Goal: Navigation & Orientation: Find specific page/section

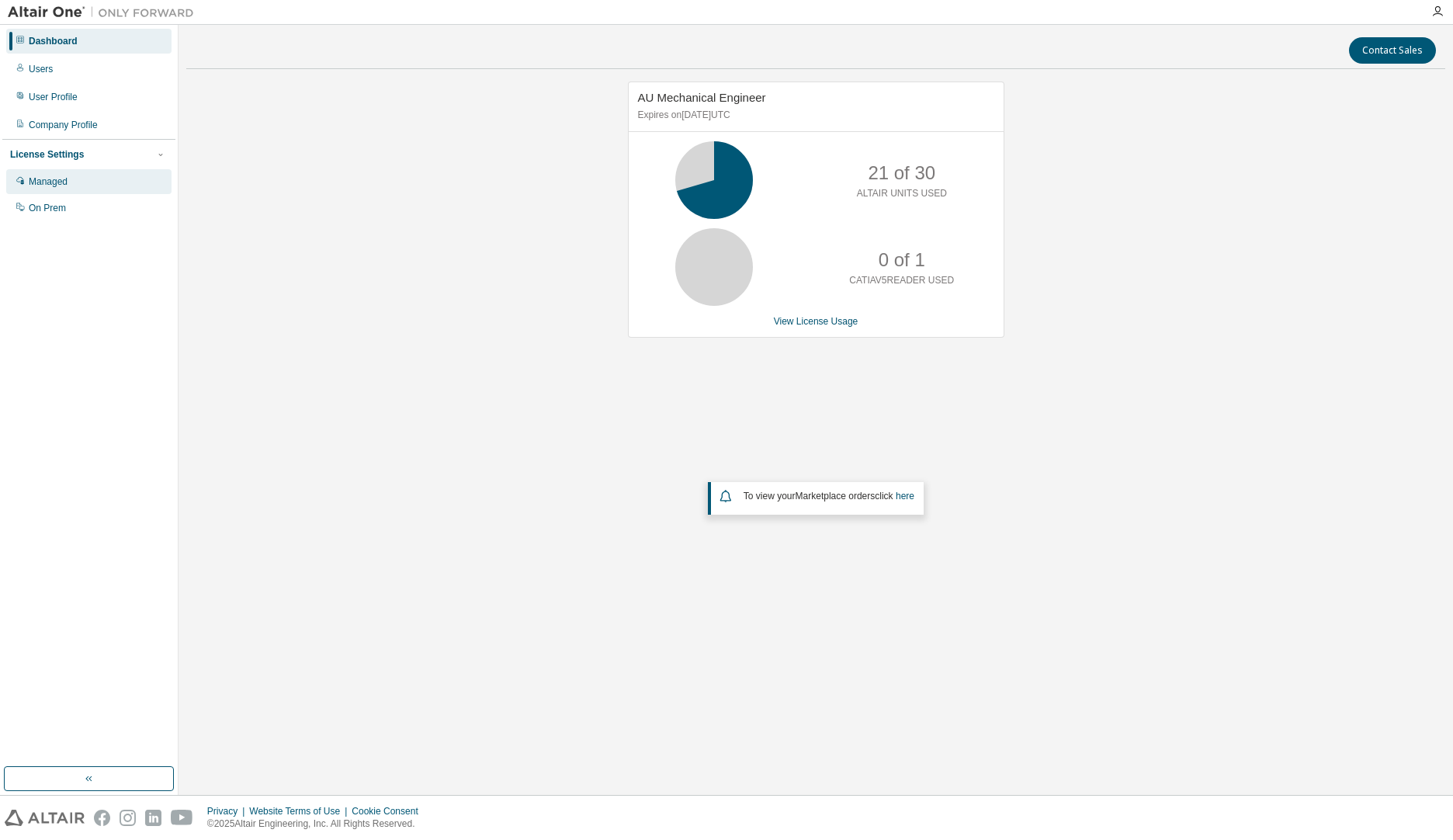
click at [59, 180] on div "Managed" at bounding box center [47, 182] width 39 height 13
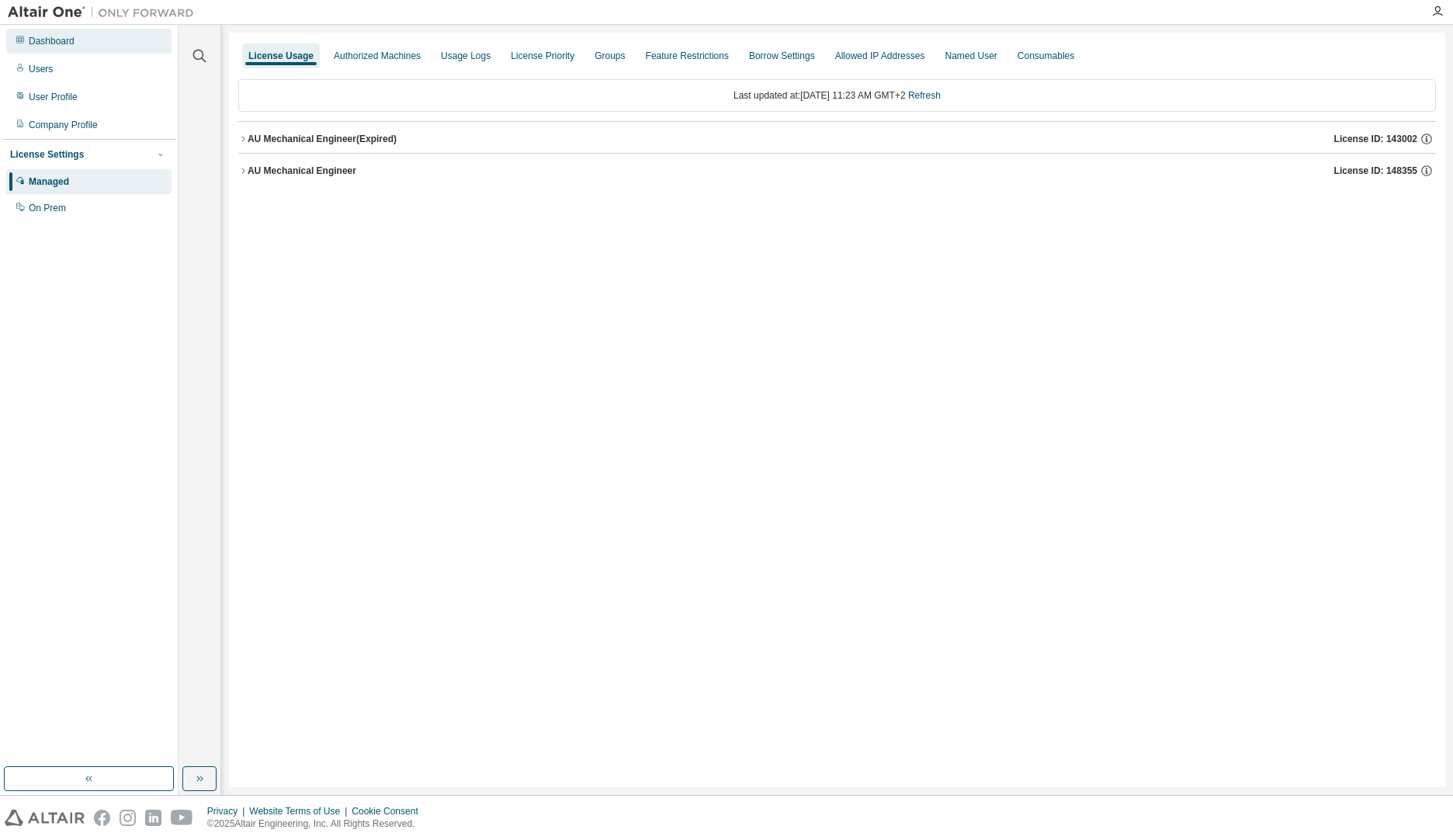
click at [61, 47] on div "Dashboard" at bounding box center [89, 40] width 165 height 25
